Goal: Navigation & Orientation: Find specific page/section

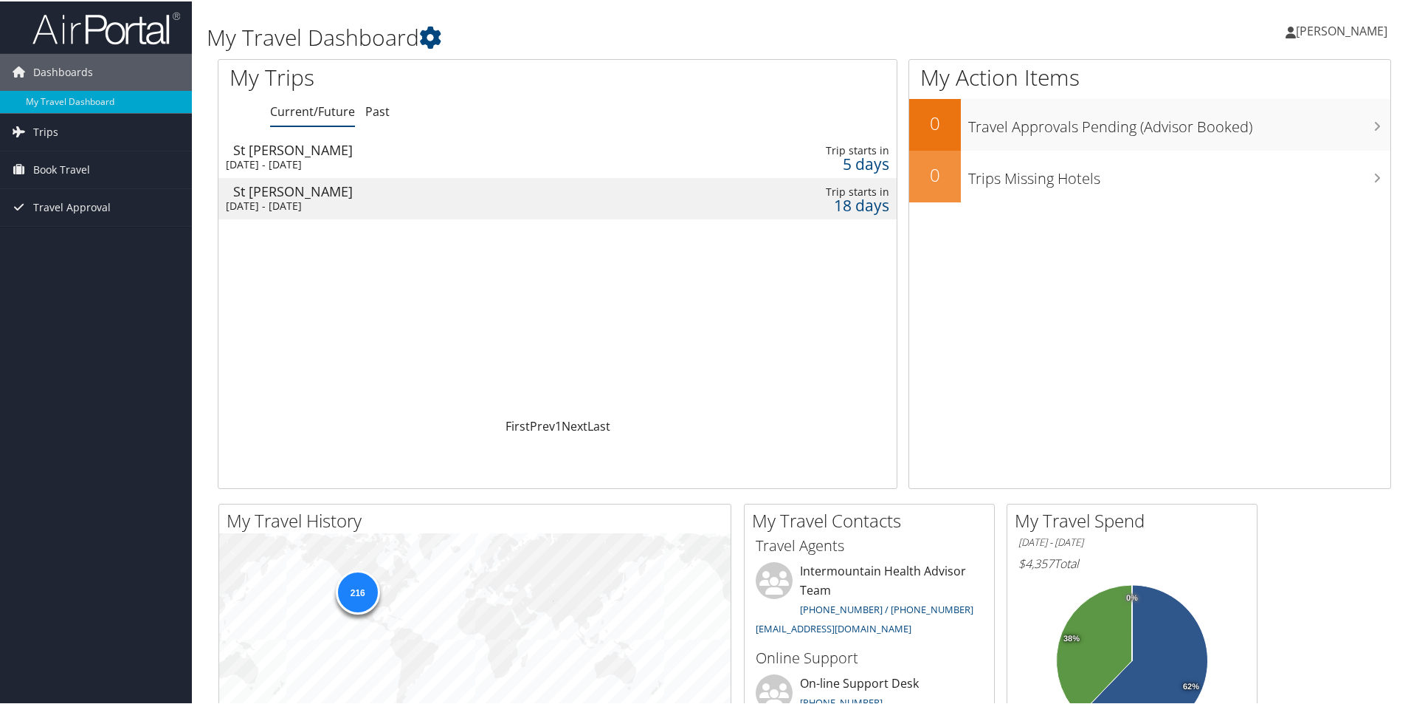
click at [96, 324] on div "Dashboards My Travel Dashboard Trips Current/Future Trips Past Trips Trips Miss…" at bounding box center [708, 557] width 1417 height 1115
click at [434, 36] on icon at bounding box center [430, 36] width 22 height 22
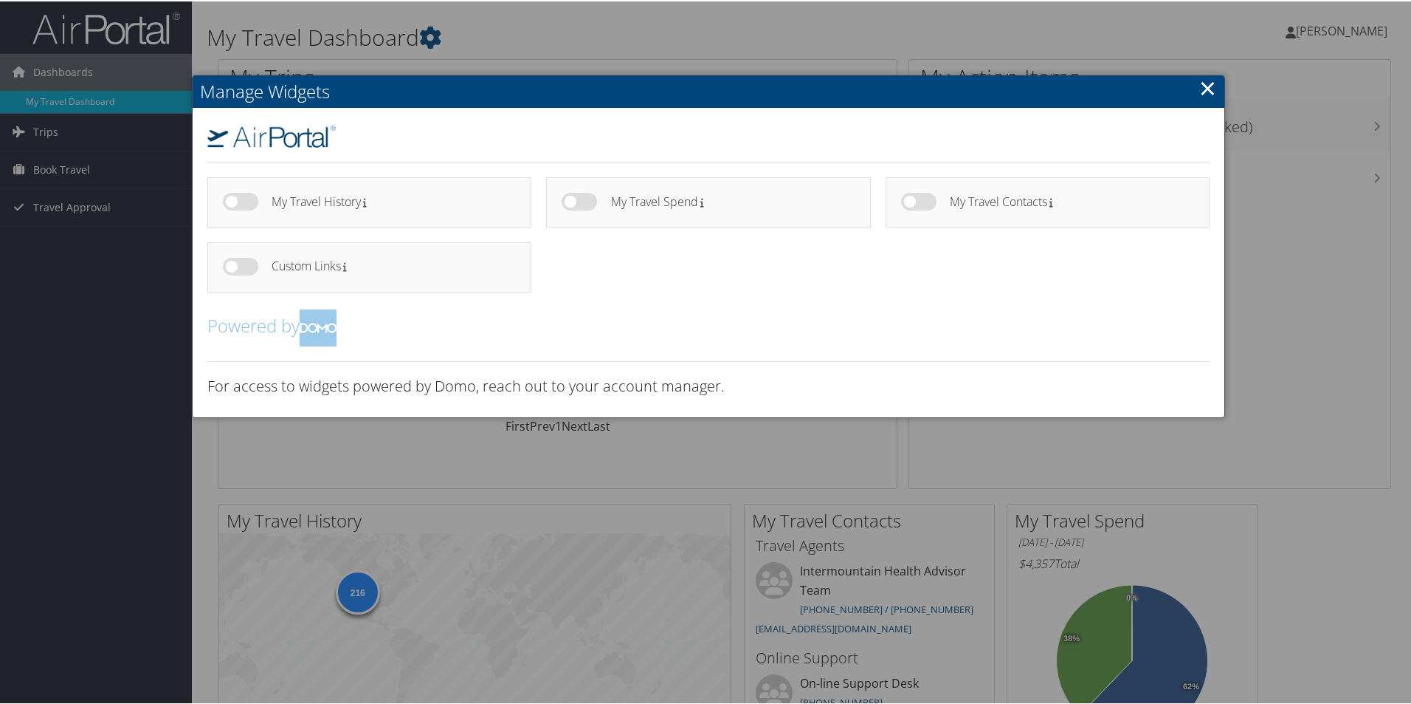
click at [1205, 86] on link "×" at bounding box center [1208, 87] width 17 height 30
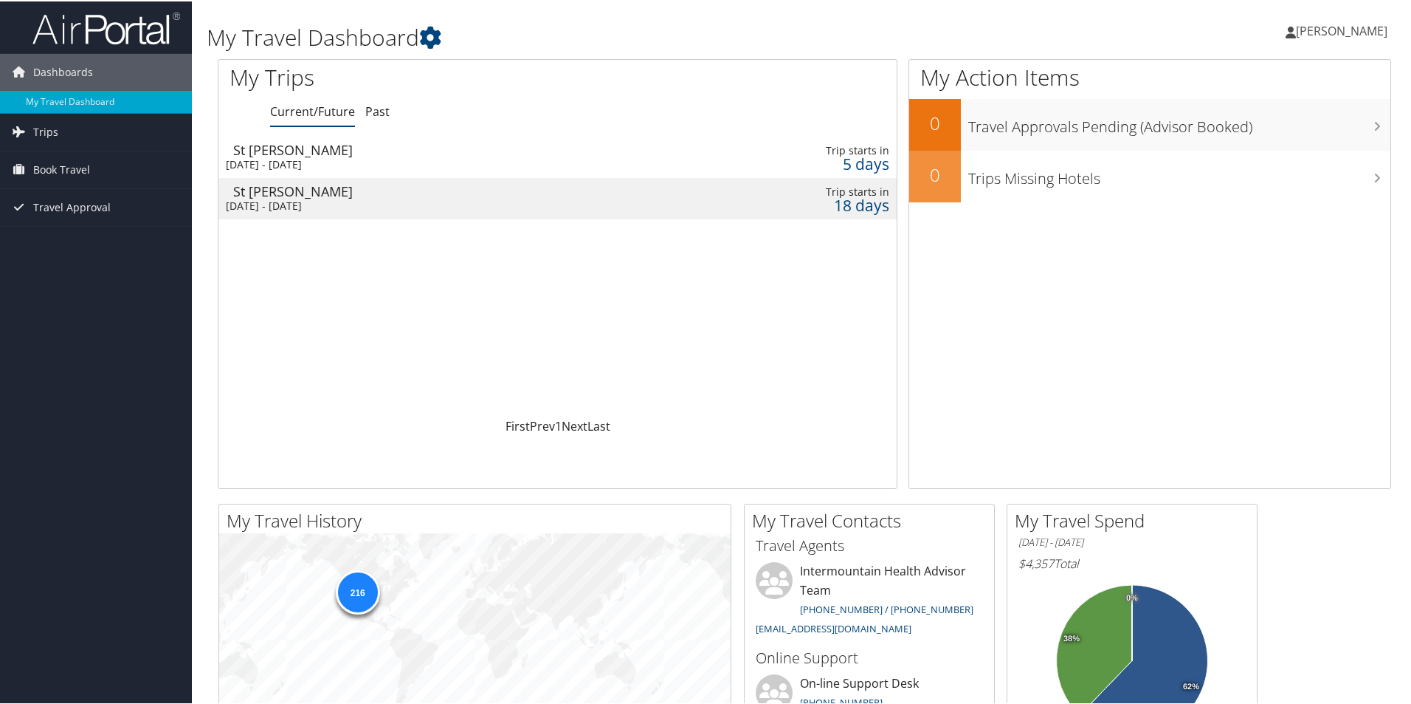
click at [1034, 18] on div "Lisa Sanford Lisa Sanford My Settings Travel Agency Contacts View Travel Profil…" at bounding box center [1181, 35] width 472 height 57
click at [1363, 32] on span "[PERSON_NAME]" at bounding box center [1342, 29] width 92 height 16
click at [1278, 132] on link "View Travel Profile" at bounding box center [1302, 131] width 165 height 25
click at [80, 100] on link "My Travel Dashboard" at bounding box center [96, 100] width 192 height 22
click at [435, 33] on icon at bounding box center [430, 36] width 22 height 22
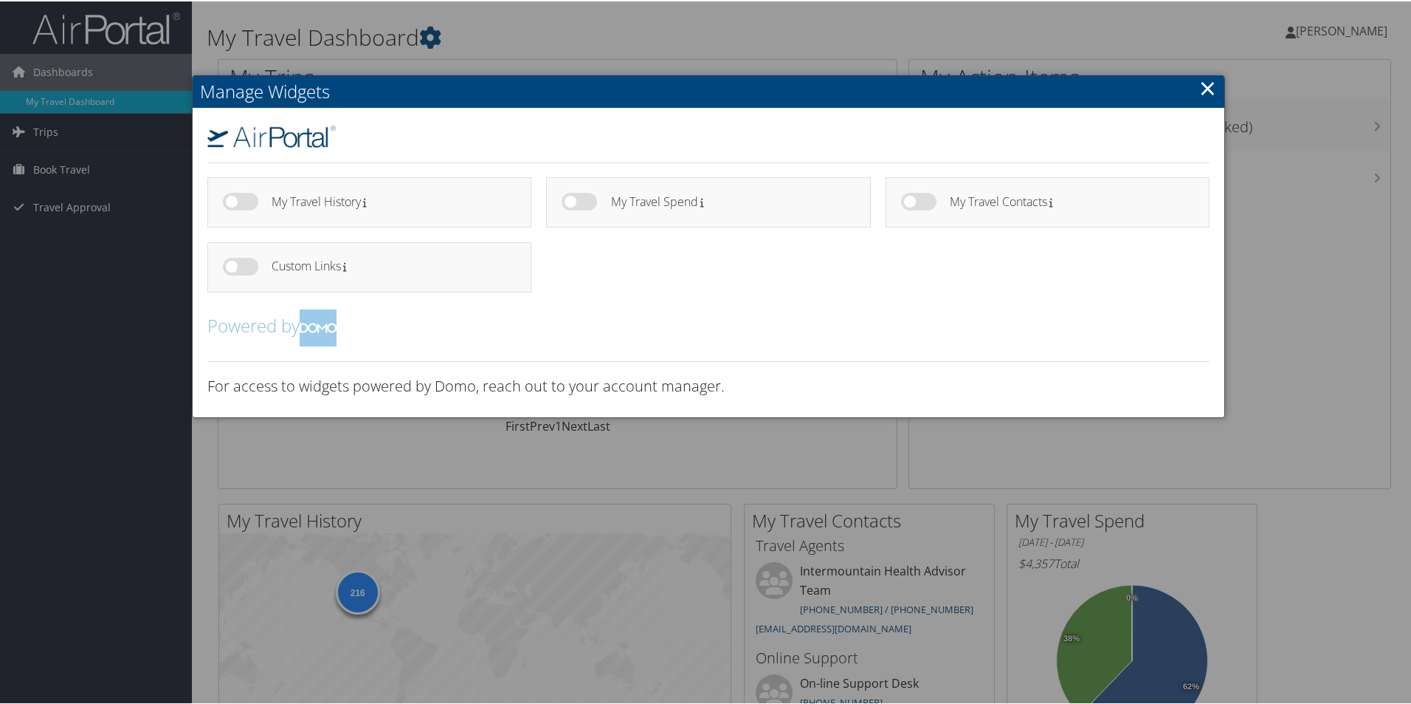
click at [1203, 94] on link "×" at bounding box center [1208, 87] width 17 height 30
